Goal: Information Seeking & Learning: Learn about a topic

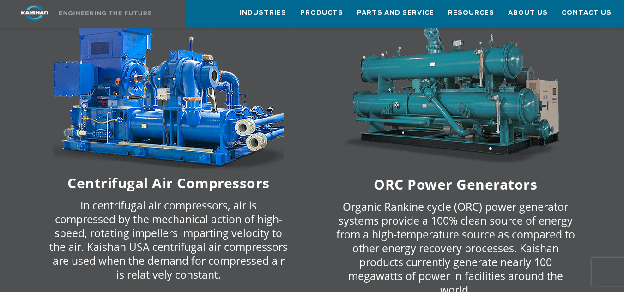
scroll to position [1616, 0]
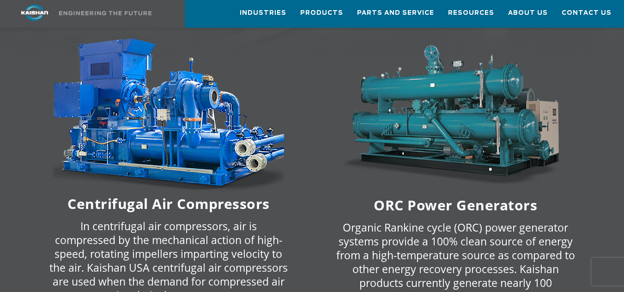
click at [177, 141] on img at bounding box center [168, 115] width 231 height 155
click at [173, 198] on h6 "Centrifugal Air Compressors" at bounding box center [168, 204] width 276 height 12
click at [153, 112] on img at bounding box center [168, 115] width 231 height 155
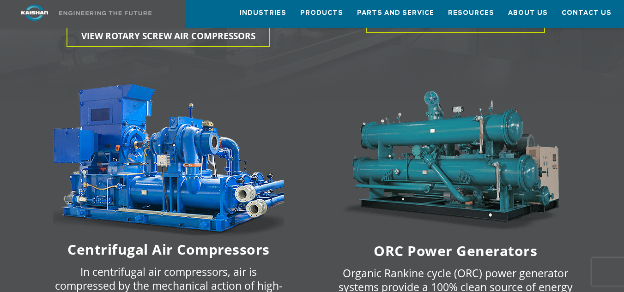
scroll to position [1569, 0]
click at [164, 148] on img at bounding box center [168, 161] width 231 height 155
click at [167, 153] on img at bounding box center [168, 161] width 231 height 155
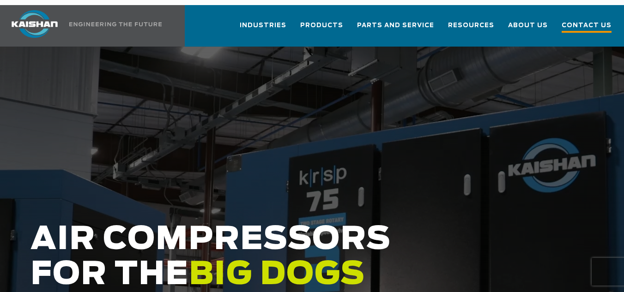
scroll to position [0, 0]
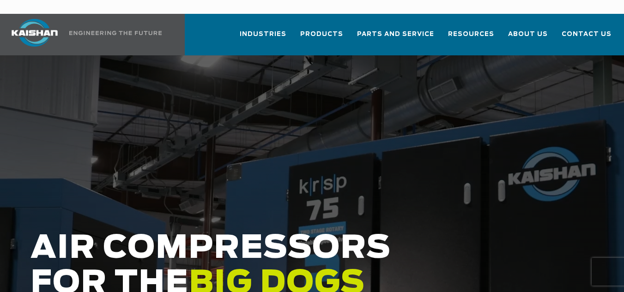
drag, startPoint x: 589, startPoint y: 54, endPoint x: 506, endPoint y: 43, distance: 83.3
click at [506, 55] on div at bounding box center [312, 228] width 624 height 346
click at [522, 136] on div at bounding box center [312, 228] width 624 height 346
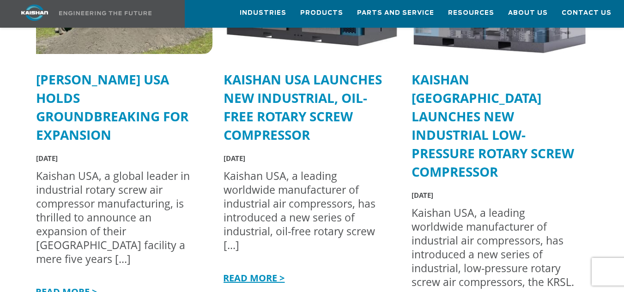
scroll to position [2539, 0]
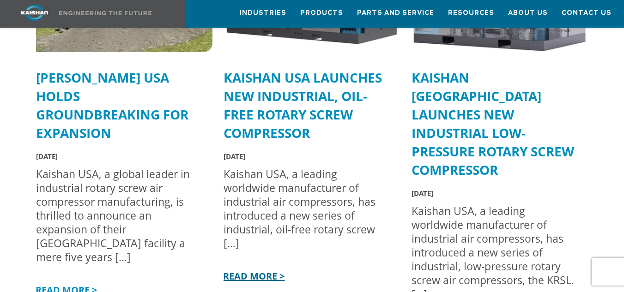
click at [277, 270] on link "READ MORE >" at bounding box center [252, 276] width 63 height 12
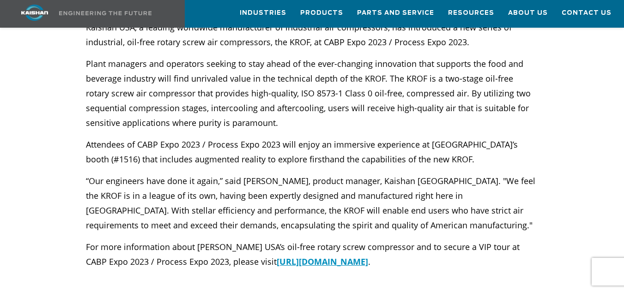
scroll to position [277, 0]
